Goal: Find specific page/section: Find specific page/section

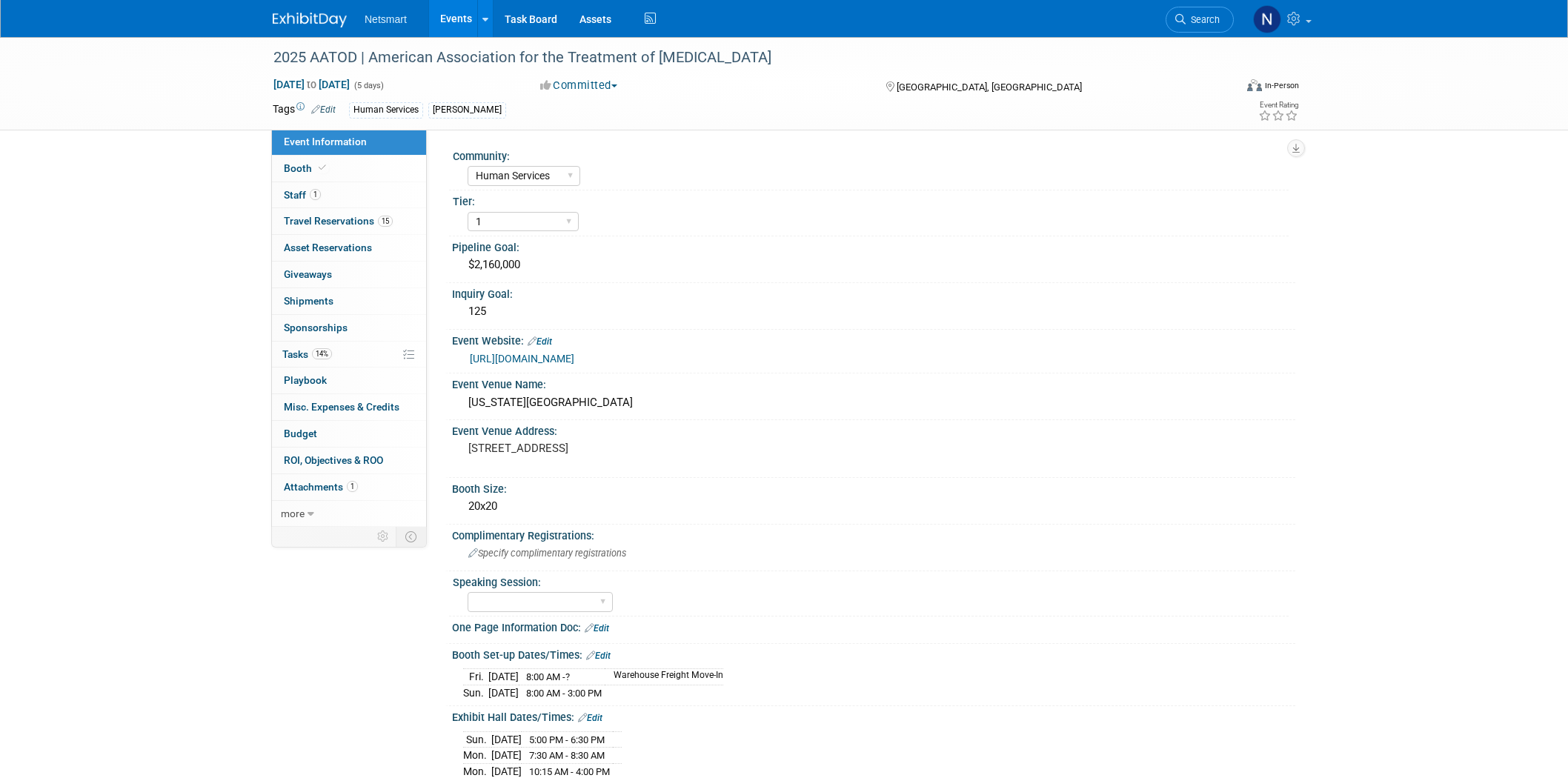
select select "Human Services"
select select "1"
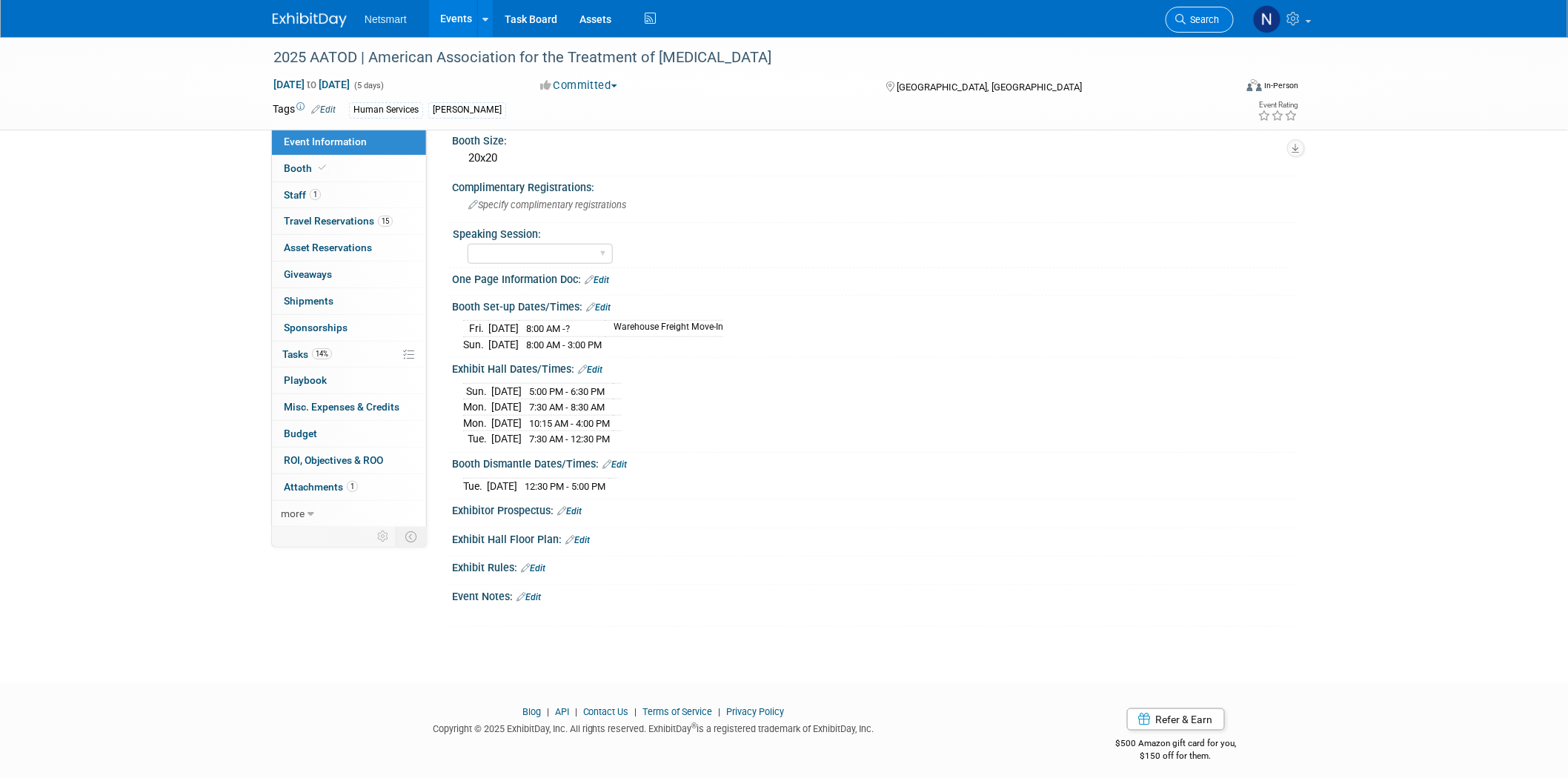
click at [1194, 21] on span "Search" at bounding box center [1202, 19] width 34 height 11
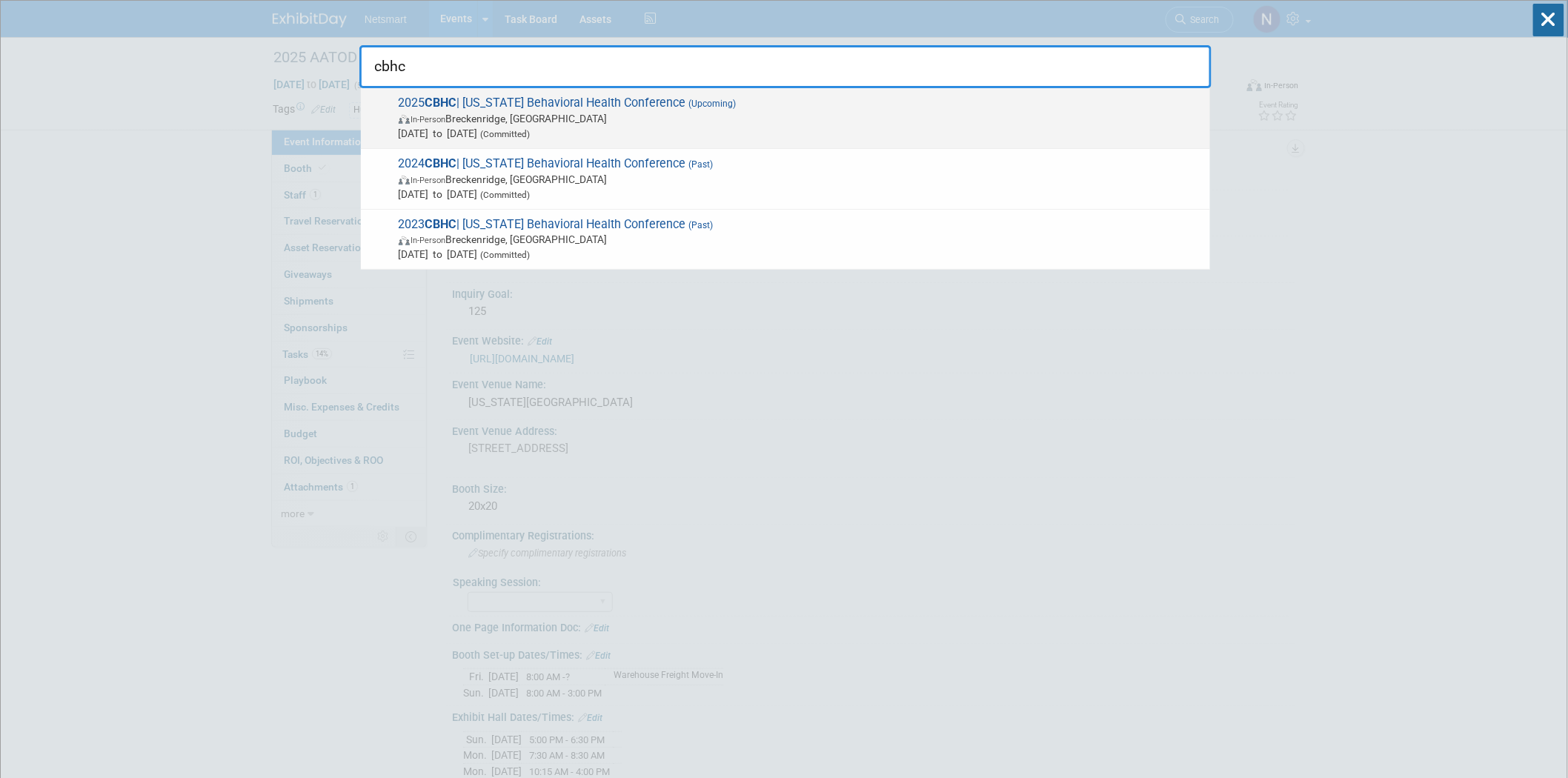
type input "cbhc"
click at [611, 113] on span "In-Person [PERSON_NAME], [GEOGRAPHIC_DATA]" at bounding box center [800, 119] width 804 height 15
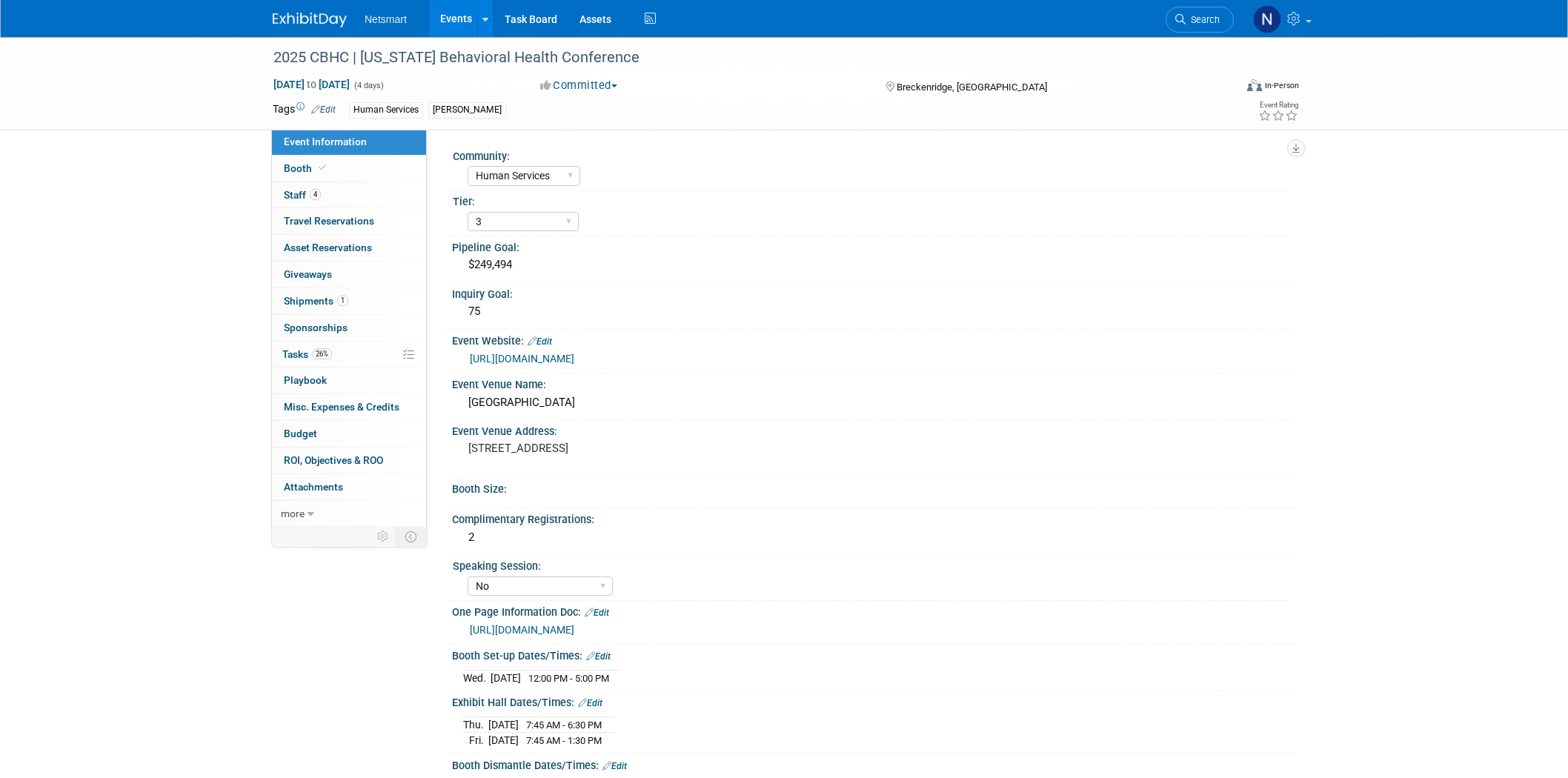
select select "Human Services"
select select "3"
select select "No"
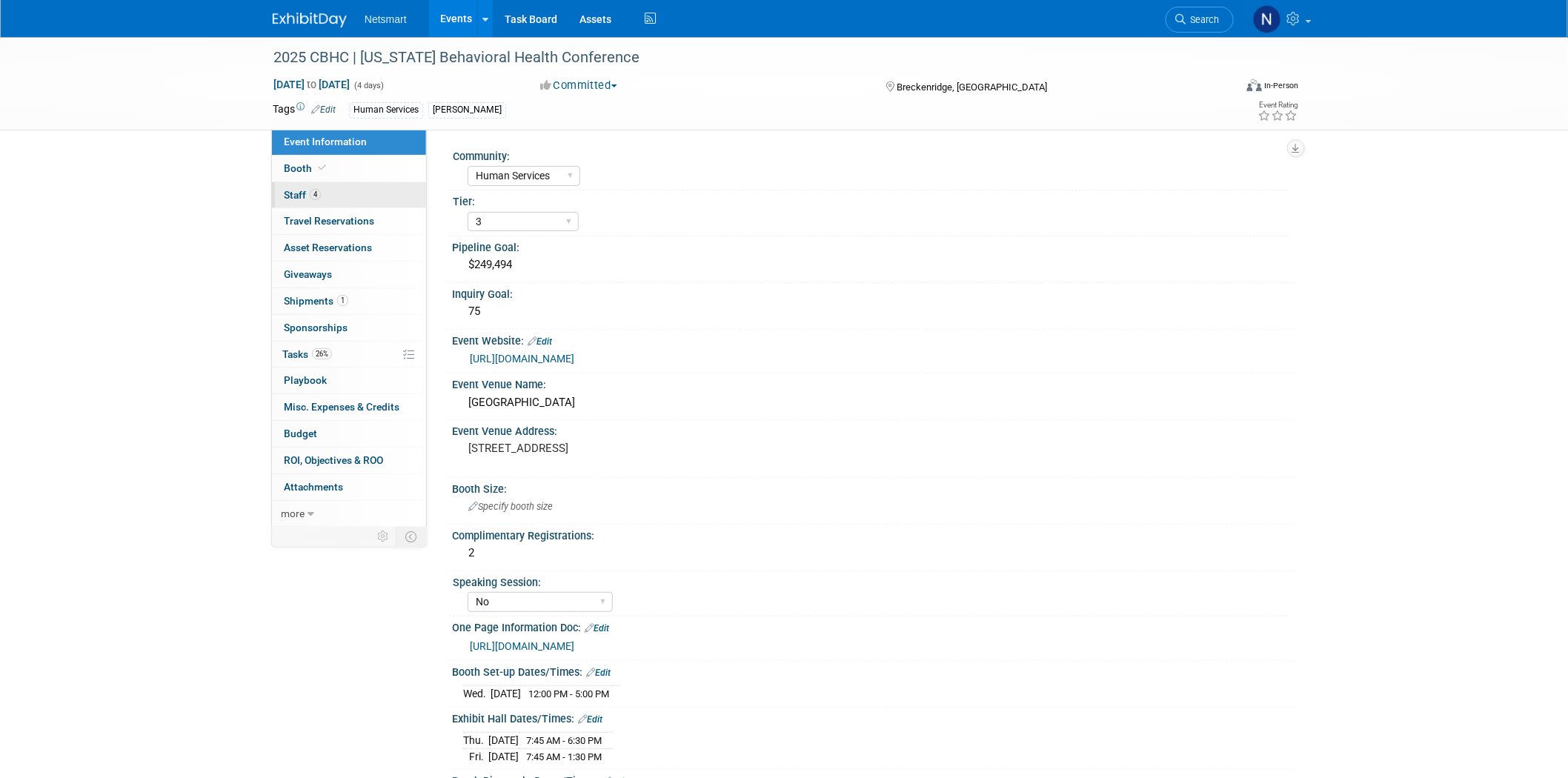
click at [343, 196] on link "4 Staff 4" at bounding box center [349, 195] width 154 height 26
